Goal: Use online tool/utility

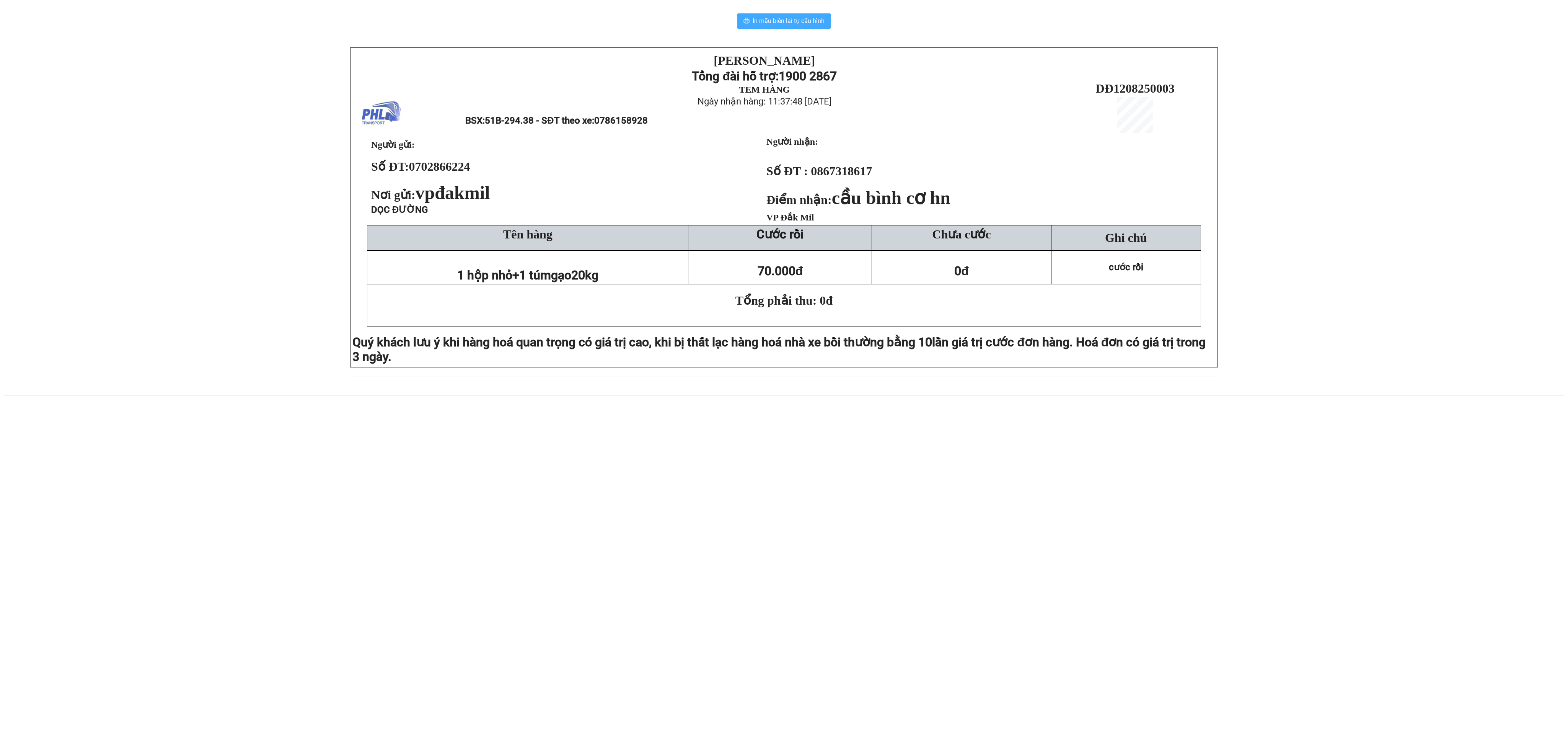
click at [780, 21] on span "In mẫu biên lai tự cấu hình" at bounding box center [788, 21] width 72 height 10
